Goal: Navigation & Orientation: Find specific page/section

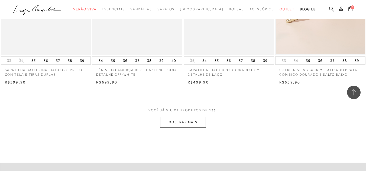
scroll to position [975, 0]
click at [202, 118] on button "MOSTRAR MAIS" at bounding box center [182, 122] width 45 height 11
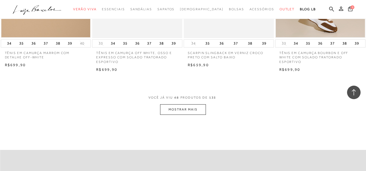
scroll to position [2031, 0]
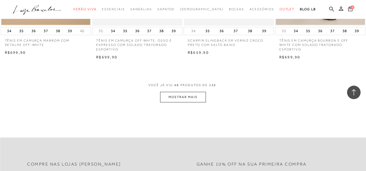
click at [182, 95] on button "MOSTRAR MAIS" at bounding box center [182, 97] width 45 height 11
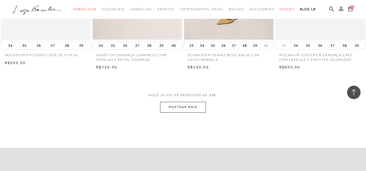
scroll to position [3060, 0]
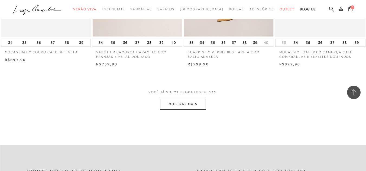
click at [185, 99] on button "MOSTRAR MAIS" at bounding box center [182, 104] width 45 height 11
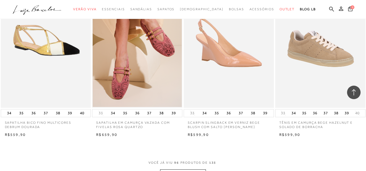
scroll to position [4062, 0]
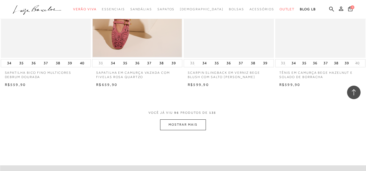
click at [195, 120] on button "MOSTRAR MAIS" at bounding box center [182, 125] width 45 height 11
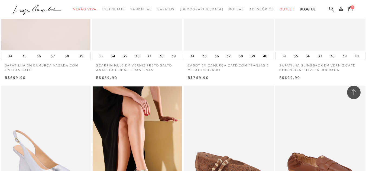
scroll to position [4279, 0]
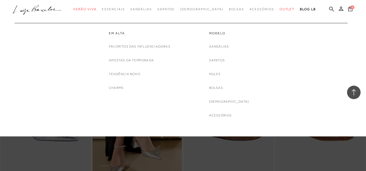
click at [238, 47] on div "Sandálias Sapatos Mules [GEOGRAPHIC_DATA] [DEMOGRAPHIC_DATA] Acessórios" at bounding box center [229, 81] width 40 height 75
click at [229, 47] on link "Sandálias" at bounding box center [219, 47] width 20 height 6
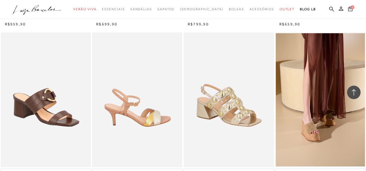
scroll to position [975, 0]
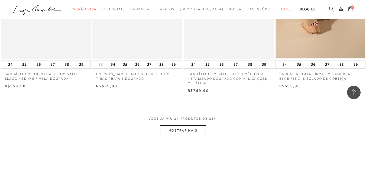
click at [191, 129] on button "MOSTRAR MAIS" at bounding box center [182, 131] width 45 height 11
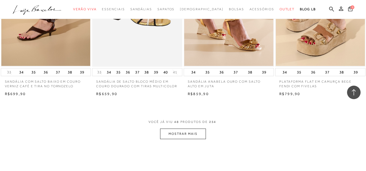
scroll to position [2004, 0]
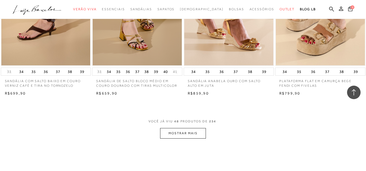
click at [190, 128] on button "MOSTRAR MAIS" at bounding box center [182, 133] width 45 height 11
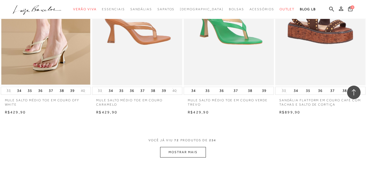
scroll to position [3087, 0]
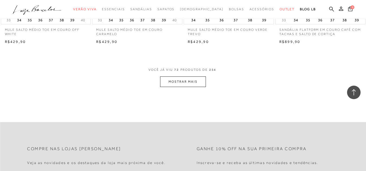
click at [181, 80] on button "MOSTRAR MAIS" at bounding box center [182, 82] width 45 height 11
